Goal: Find specific page/section: Find specific page/section

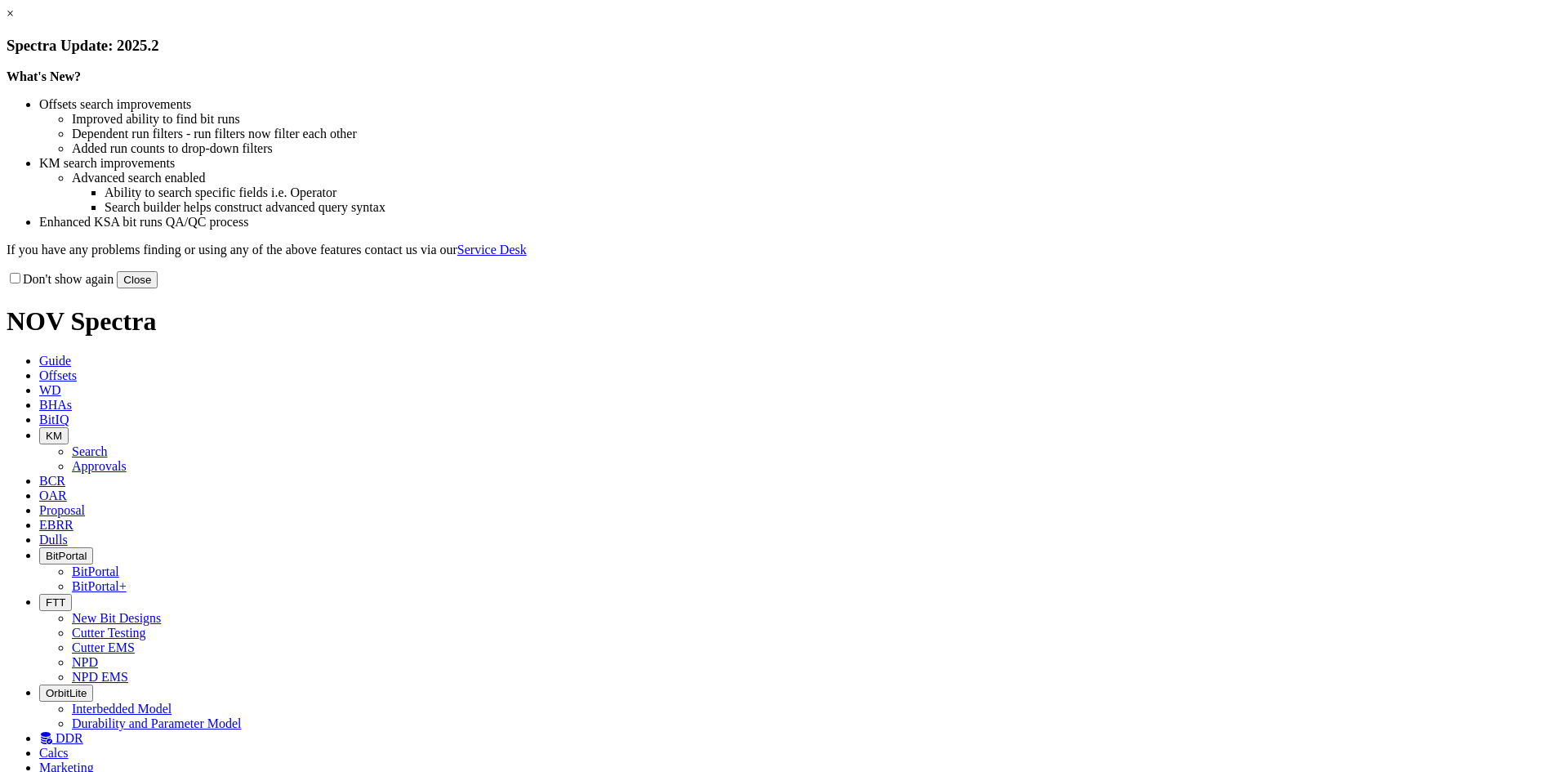
click at [158, 289] on button "Close" at bounding box center [137, 280] width 40 height 17
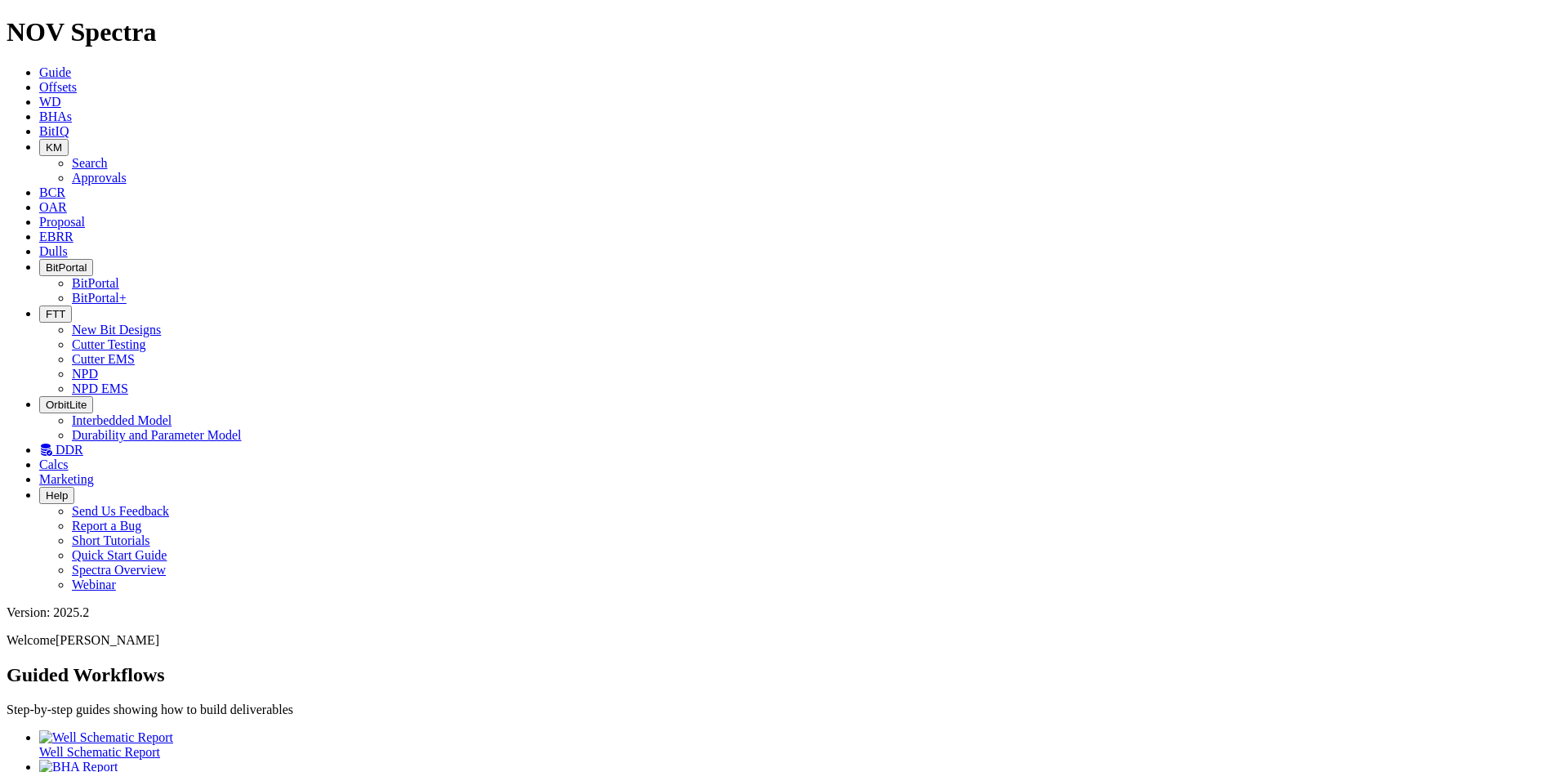
click at [40, 245] on icon at bounding box center [40, 252] width 0 height 14
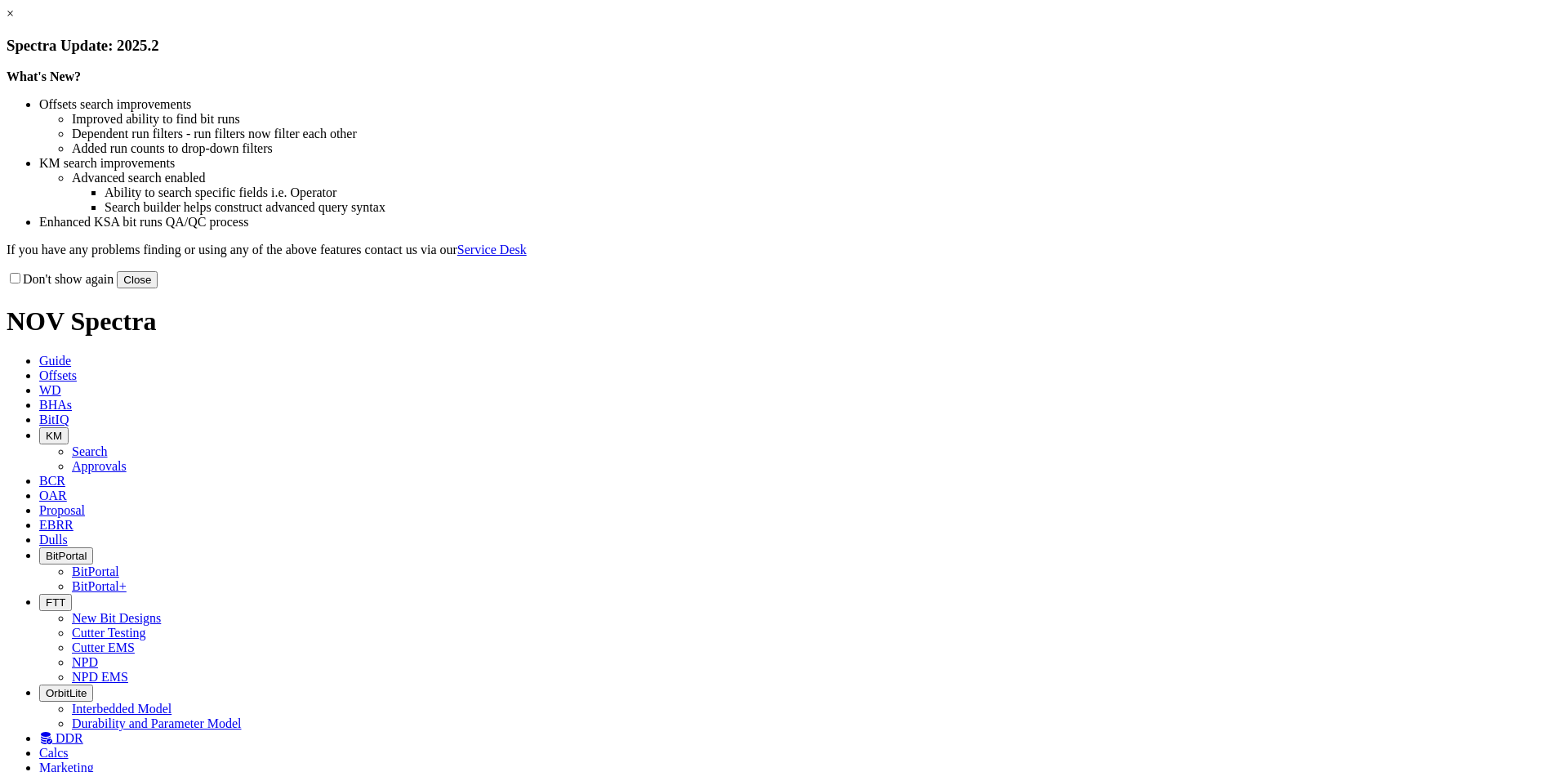
click at [158, 289] on button "Close" at bounding box center [137, 280] width 40 height 17
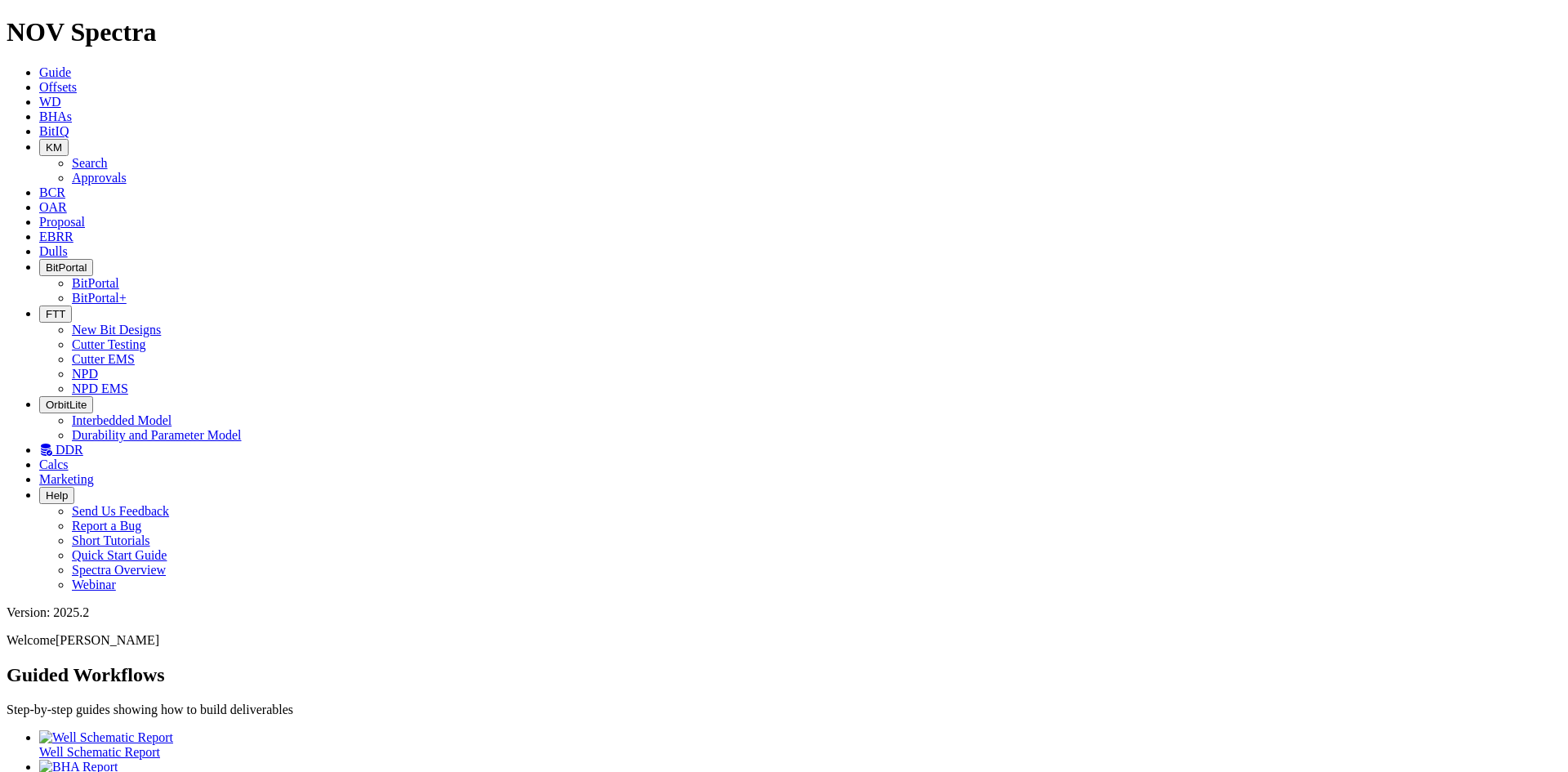
click at [65, 308] on span "FTT" at bounding box center [55, 314] width 20 height 12
click at [53, 443] on icon at bounding box center [46, 450] width 13 height 14
